Goal: Navigation & Orientation: Go to known website

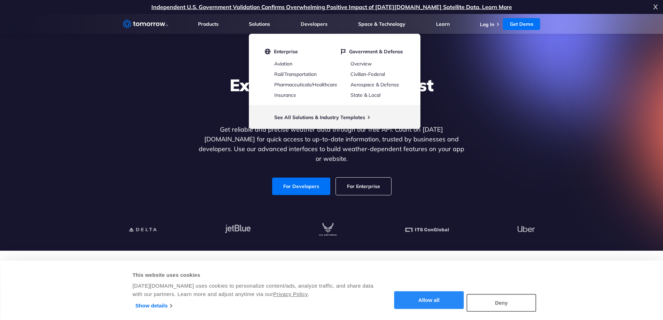
click at [440, 300] on button "Allow all" at bounding box center [429, 300] width 70 height 18
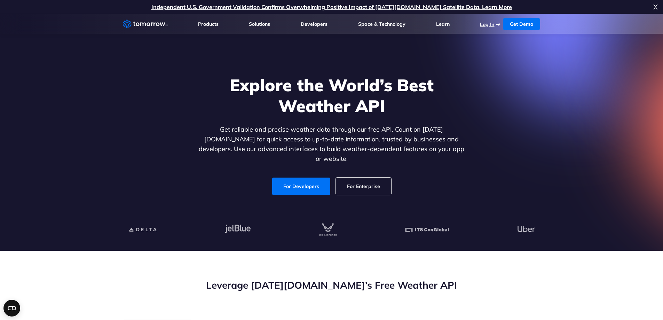
click at [489, 24] on link "Log In" at bounding box center [487, 24] width 14 height 6
click at [311, 180] on link "For Developers" at bounding box center [301, 186] width 58 height 17
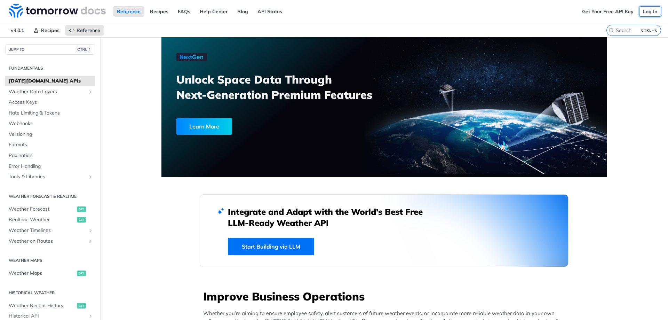
click at [643, 13] on link "Log In" at bounding box center [650, 11] width 22 height 10
